Goal: Transaction & Acquisition: Purchase product/service

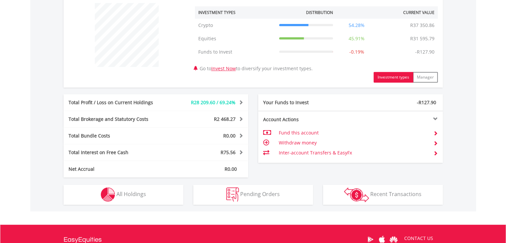
scroll to position [257, 0]
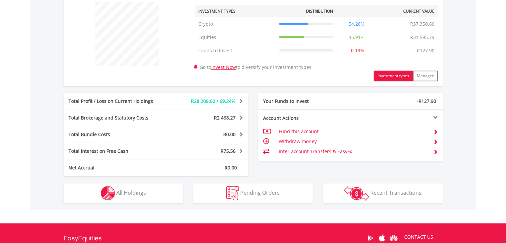
click at [314, 130] on td "Fund this account" at bounding box center [352, 131] width 149 height 10
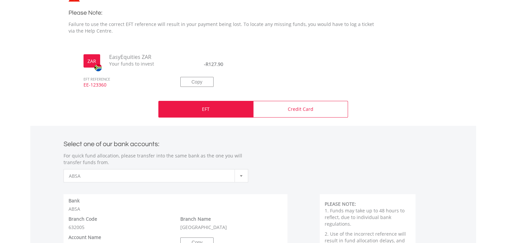
scroll to position [205, 0]
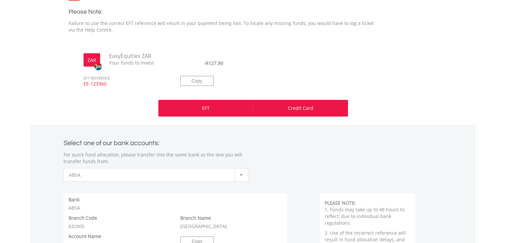
click at [314, 114] on div "Credit Card" at bounding box center [300, 108] width 95 height 17
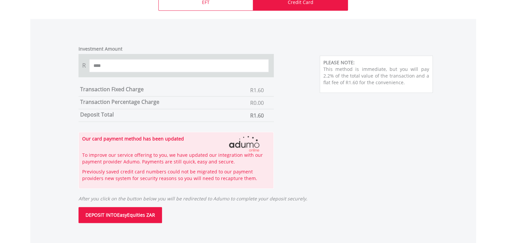
scroll to position [315, 0]
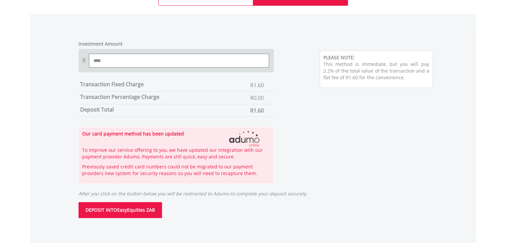
click at [142, 60] on input "****" at bounding box center [179, 60] width 180 height 13
type input "*"
type input "***"
click at [122, 212] on button "DEPOSIT INTO EasyEquities ZAR" at bounding box center [119, 210] width 83 height 16
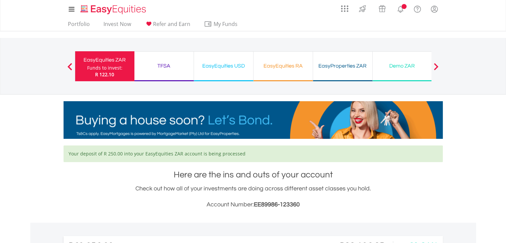
scroll to position [64, 126]
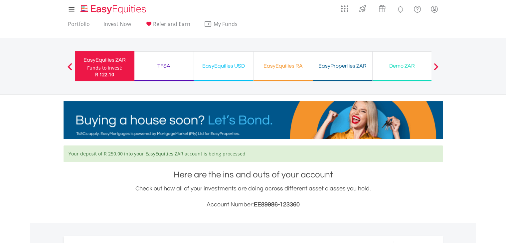
click at [111, 69] on div "Funds to invest:" at bounding box center [104, 68] width 35 height 7
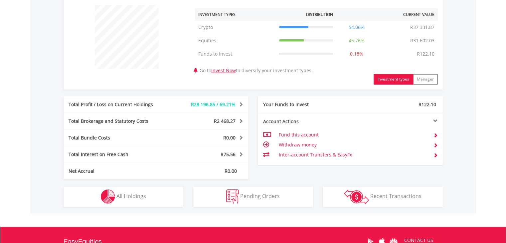
scroll to position [349, 0]
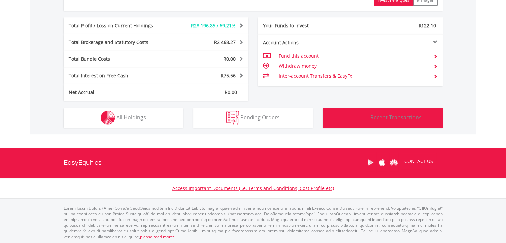
click at [349, 116] on img "button" at bounding box center [356, 117] width 25 height 15
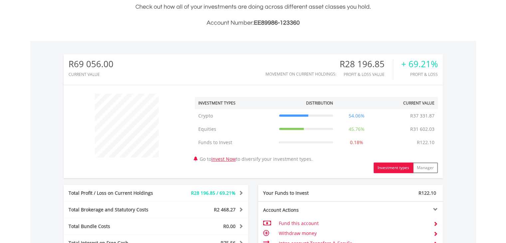
scroll to position [0, 0]
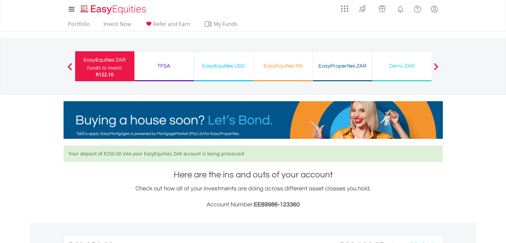
click at [180, 67] on div "TFSA" at bounding box center [163, 65] width 51 height 9
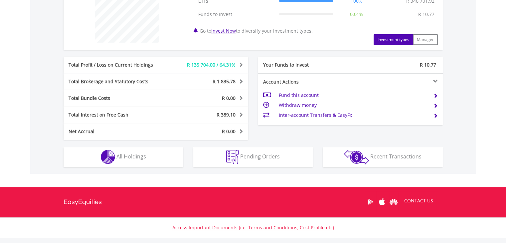
scroll to position [282, 0]
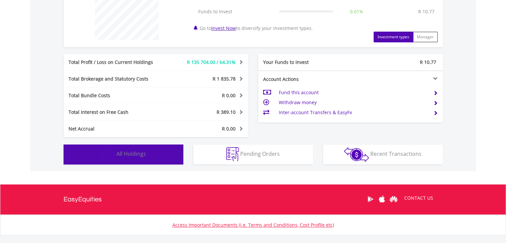
click at [139, 156] on span "All Holdings" at bounding box center [131, 153] width 30 height 7
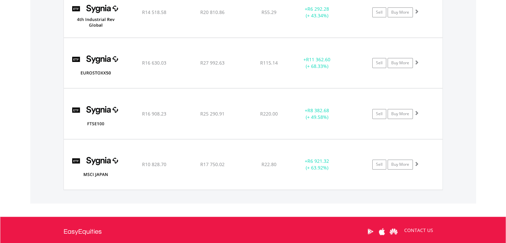
scroll to position [0, 0]
